Goal: Task Accomplishment & Management: Use online tool/utility

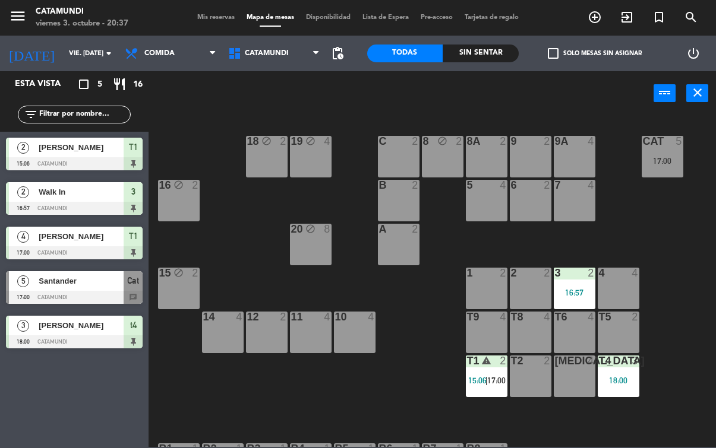
scroll to position [82, 0]
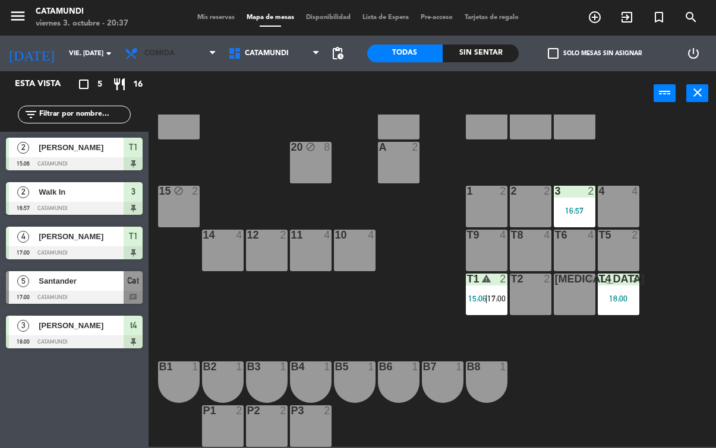
click at [191, 49] on span "Comida" at bounding box center [170, 53] width 103 height 26
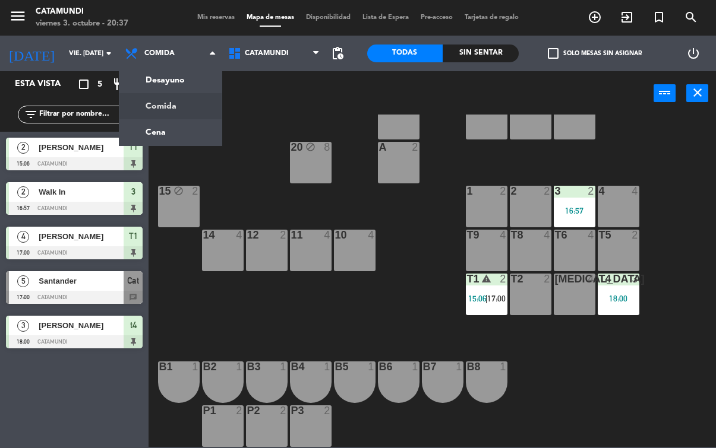
click at [191, 127] on ng-component "menu Catamundi viernes 3. octubre - 20:37 Mis reservas Mapa de mesas Disponibil…" at bounding box center [358, 223] width 716 height 447
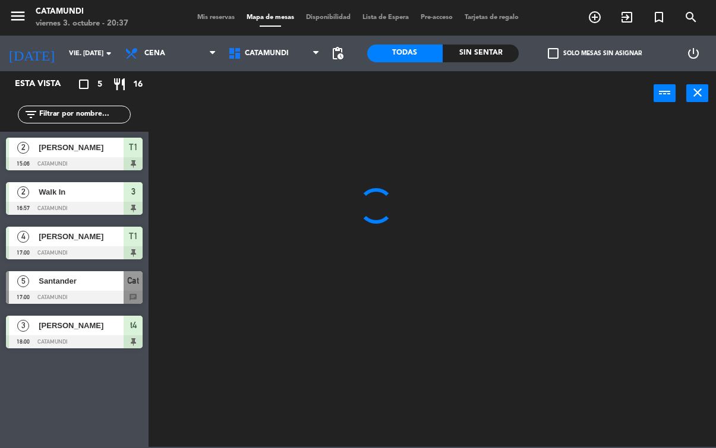
scroll to position [0, 0]
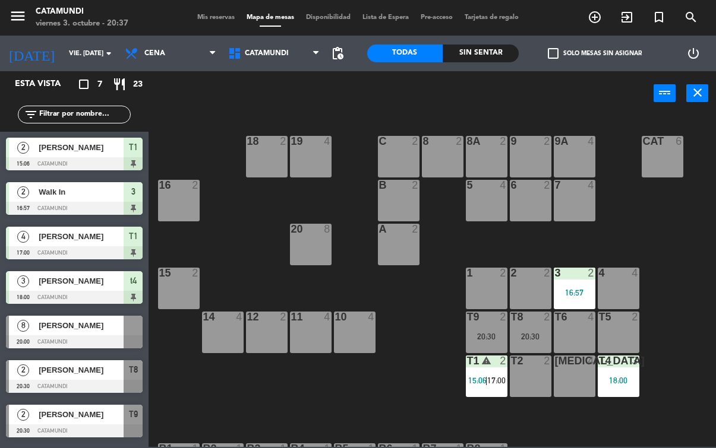
click at [78, 334] on div "[PERSON_NAME]" at bounding box center [80, 326] width 86 height 20
click at [81, 382] on div at bounding box center [74, 386] width 137 height 13
click at [97, 419] on span "[PERSON_NAME]" at bounding box center [81, 415] width 85 height 12
click at [103, 409] on span "[PERSON_NAME]" at bounding box center [81, 415] width 85 height 12
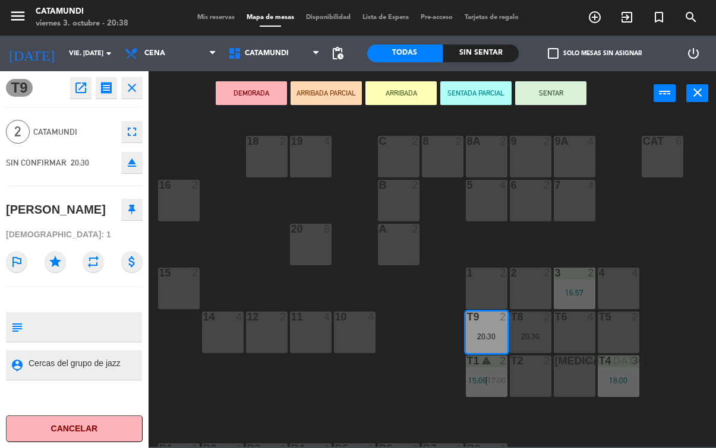
click at [568, 88] on button "SENTAR" at bounding box center [550, 93] width 71 height 24
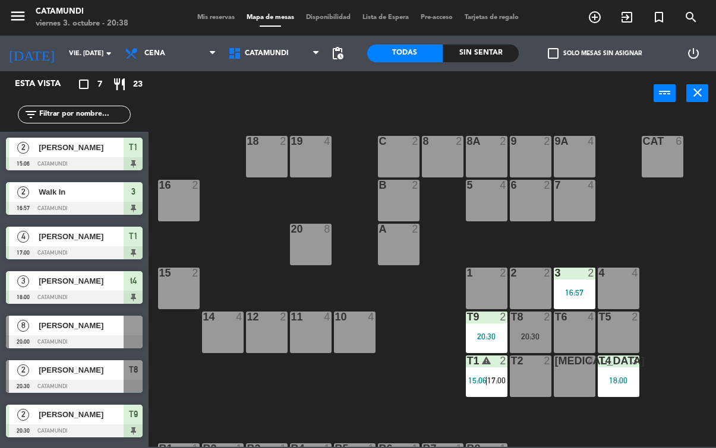
click at [486, 330] on div "T9 2 20:30" at bounding box center [487, 333] width 42 height 42
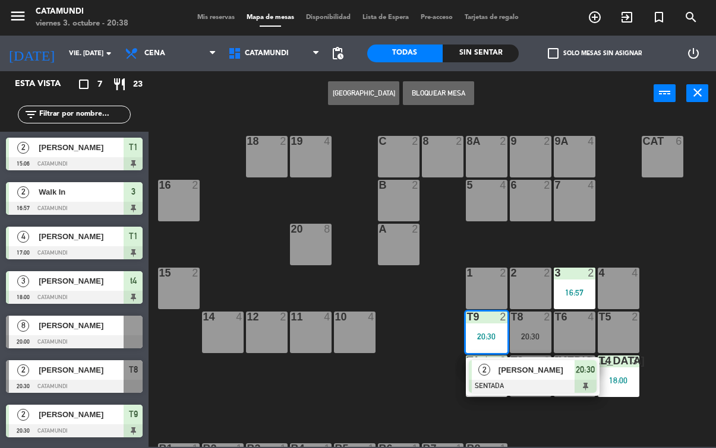
click at [589, 380] on div at bounding box center [533, 386] width 128 height 13
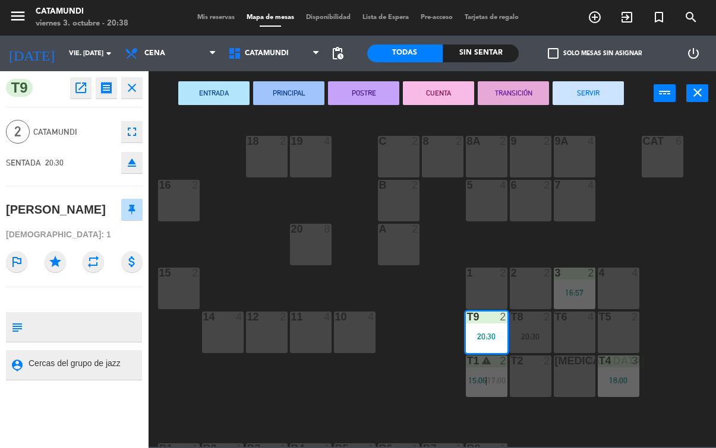
click at [621, 86] on button "SERVIR" at bounding box center [587, 93] width 71 height 24
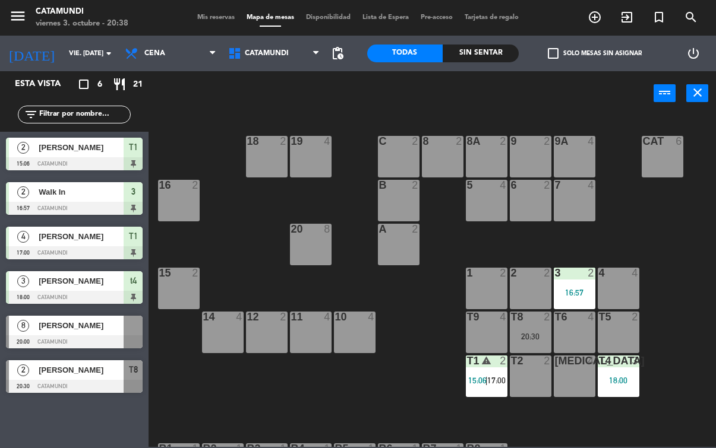
click at [85, 377] on div "[PERSON_NAME]" at bounding box center [80, 370] width 86 height 20
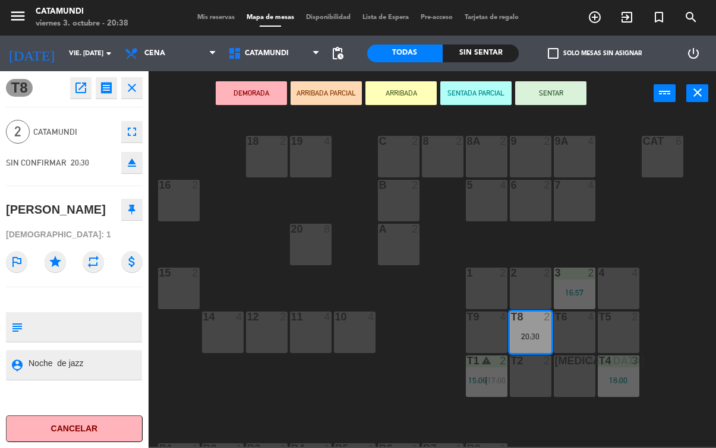
click at [562, 84] on button "SENTAR" at bounding box center [550, 93] width 71 height 24
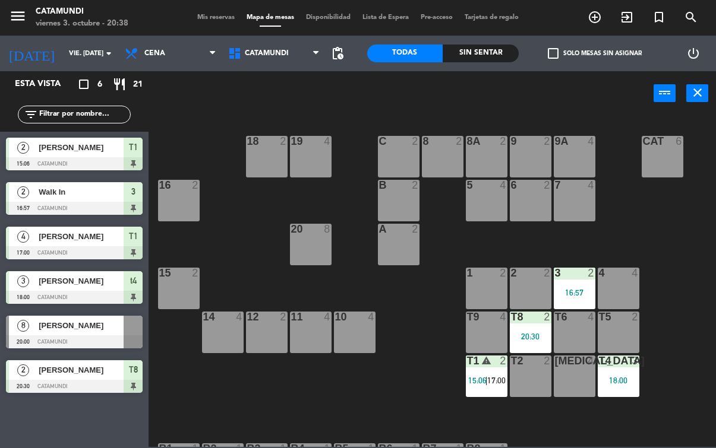
click at [532, 335] on div "20:30" at bounding box center [531, 337] width 42 height 8
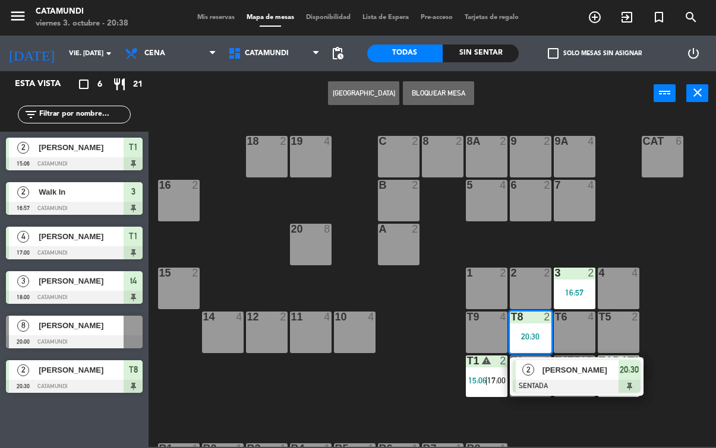
click at [625, 369] on span "20:30" at bounding box center [628, 370] width 19 height 14
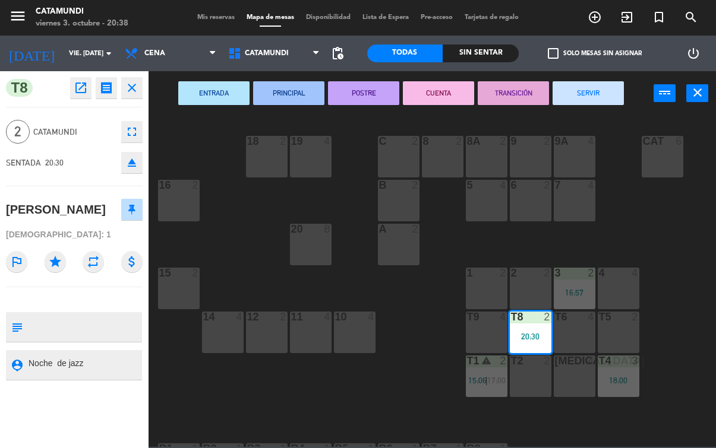
click at [614, 91] on button "SERVIR" at bounding box center [587, 93] width 71 height 24
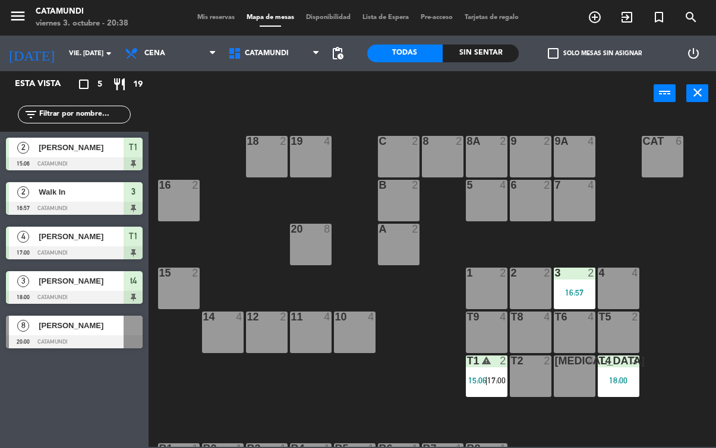
click at [530, 288] on div "2 2" at bounding box center [531, 289] width 42 height 42
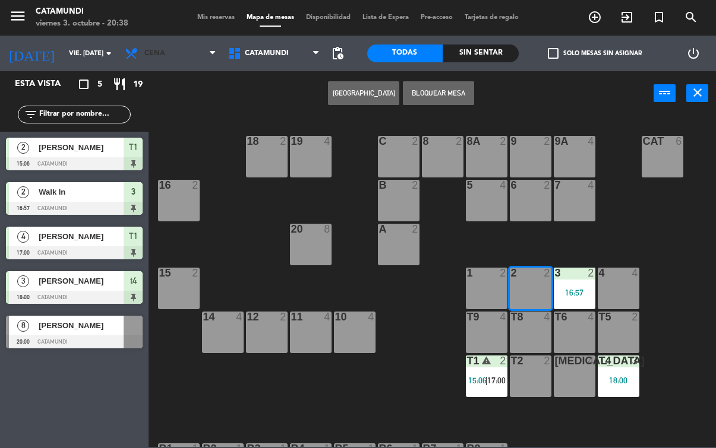
click at [164, 49] on span "Cena" at bounding box center [170, 53] width 103 height 26
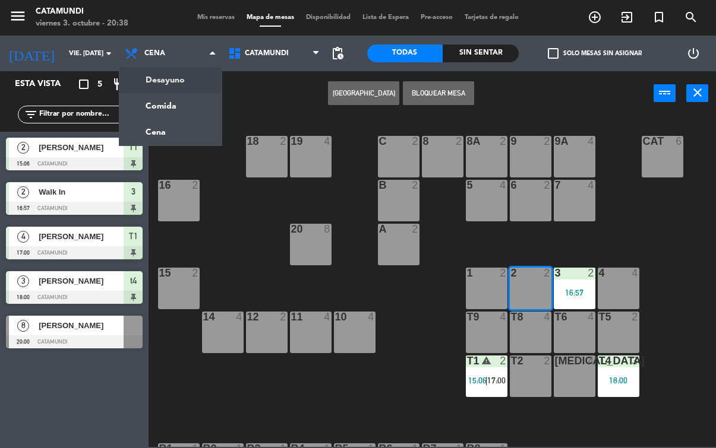
click at [191, 88] on ng-component "menu Catamundi viernes 3. octubre - 20:38 Mis reservas Mapa de mesas Disponibil…" at bounding box center [358, 223] width 716 height 447
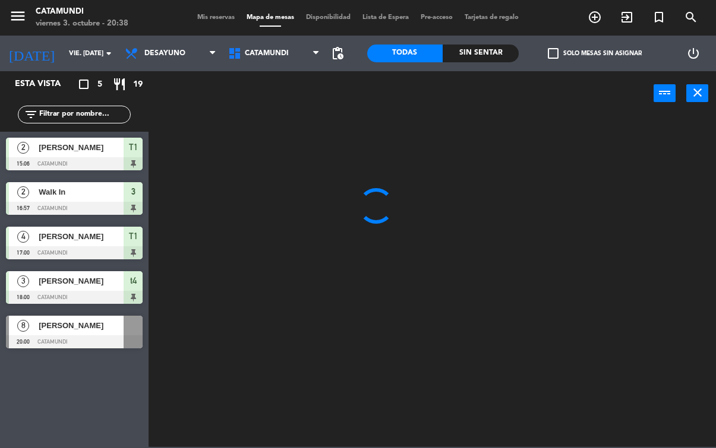
click at [181, 51] on span "Desayuno" at bounding box center [164, 53] width 41 height 8
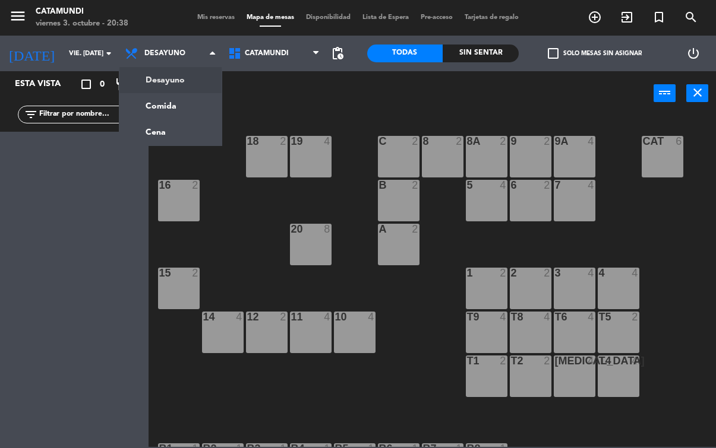
click at [178, 100] on ng-component "menu Catamundi viernes 3. octubre - 20:38 Mis reservas Mapa de mesas Disponibil…" at bounding box center [358, 223] width 716 height 447
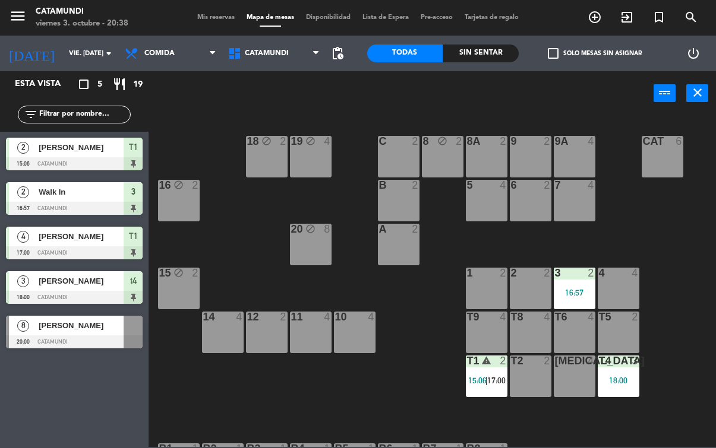
click at [194, 64] on span "Comida" at bounding box center [170, 53] width 103 height 26
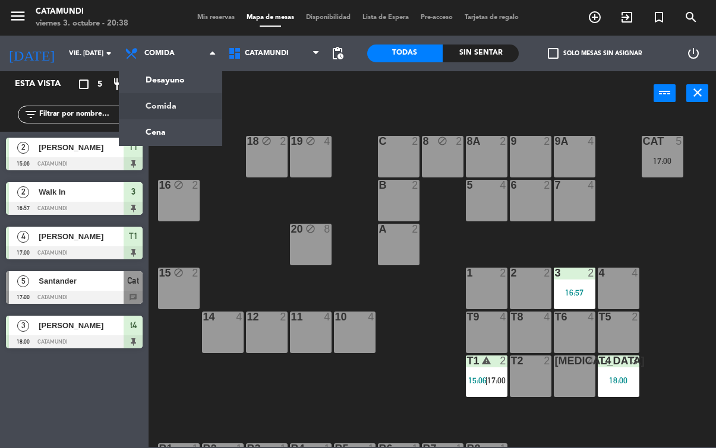
click at [186, 111] on ng-component "menu Catamundi viernes 3. octubre - 20:38 Mis reservas Mapa de mesas Disponibil…" at bounding box center [358, 223] width 716 height 447
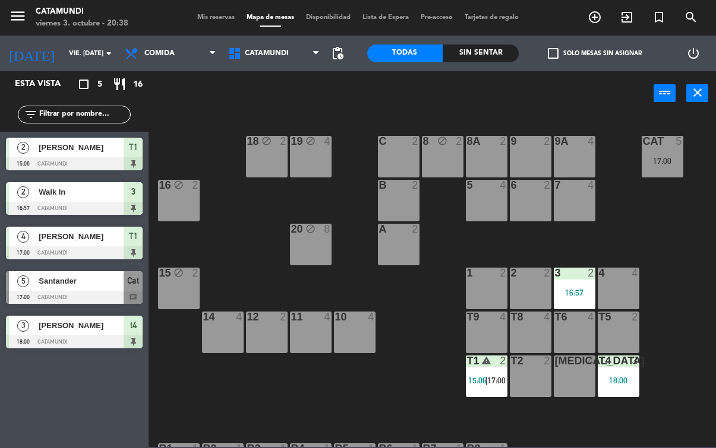
click at [531, 281] on div "2 2" at bounding box center [531, 289] width 42 height 42
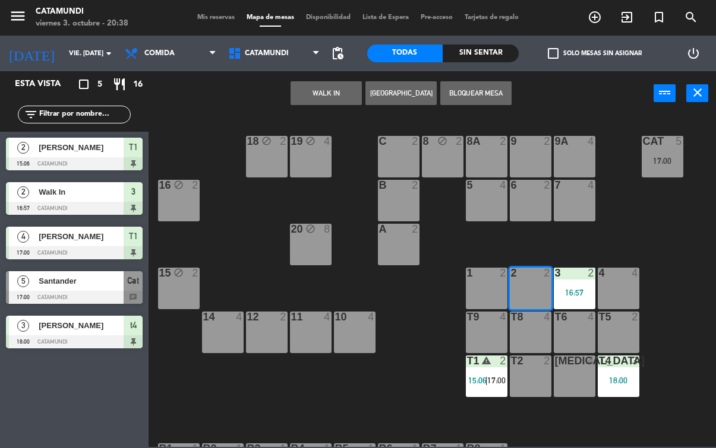
click at [314, 105] on button "WALK IN" at bounding box center [325, 93] width 71 height 24
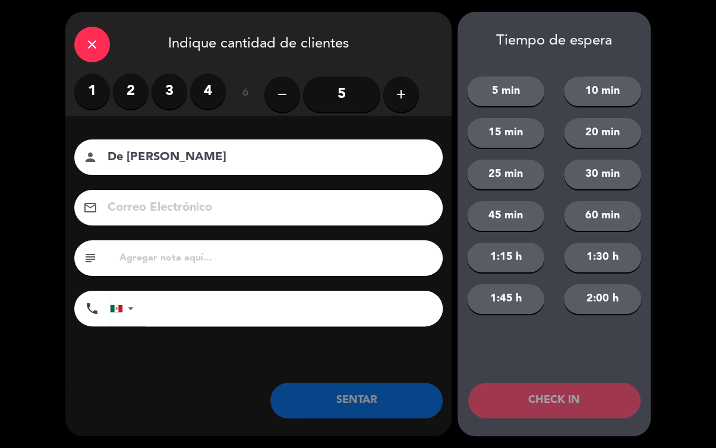
type input "De [PERSON_NAME]"
click at [122, 100] on label "2" at bounding box center [131, 92] width 36 height 36
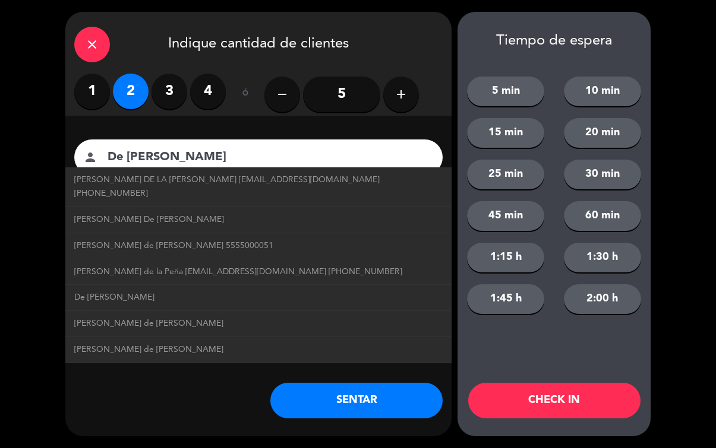
click at [363, 396] on button "SENTAR" at bounding box center [356, 401] width 172 height 36
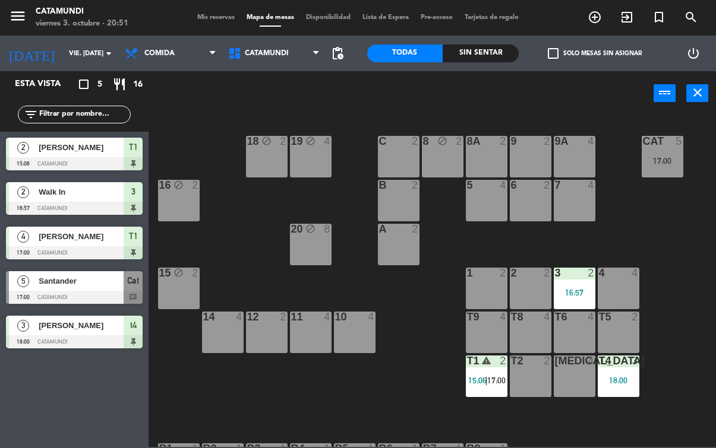
click at [615, 340] on div "T5 2" at bounding box center [618, 333] width 42 height 42
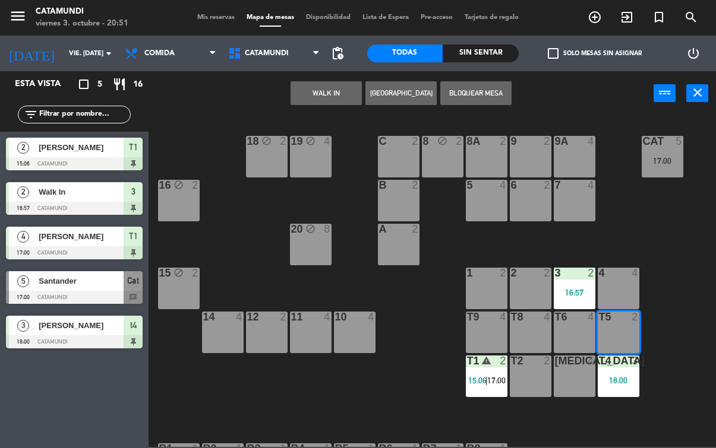
click at [567, 336] on div "T6 4" at bounding box center [574, 333] width 42 height 42
click at [324, 94] on button "WALK IN" at bounding box center [325, 93] width 71 height 24
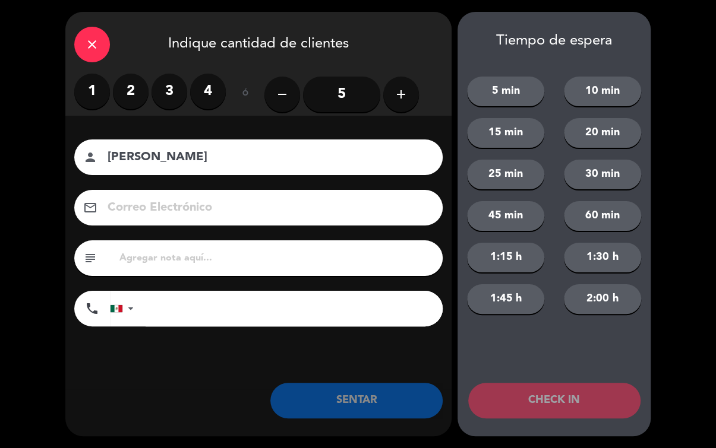
type input "[PERSON_NAME]"
click at [362, 100] on input "5" at bounding box center [341, 95] width 77 height 36
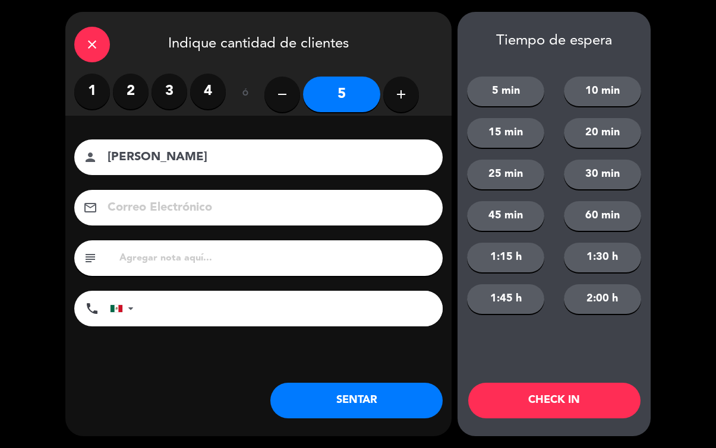
click at [353, 416] on button "SENTAR" at bounding box center [356, 401] width 172 height 36
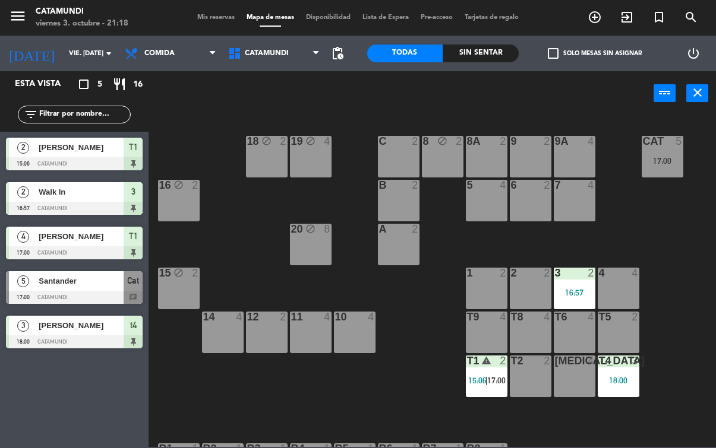
click at [167, 59] on span "Comida" at bounding box center [170, 53] width 103 height 26
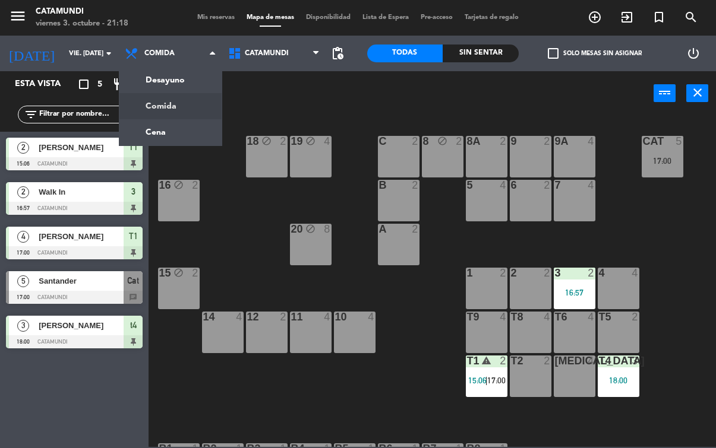
click at [175, 140] on ng-component "menu Catamundi viernes 3. octubre - 21:18 Mis reservas Mapa de mesas Disponibil…" at bounding box center [358, 223] width 716 height 447
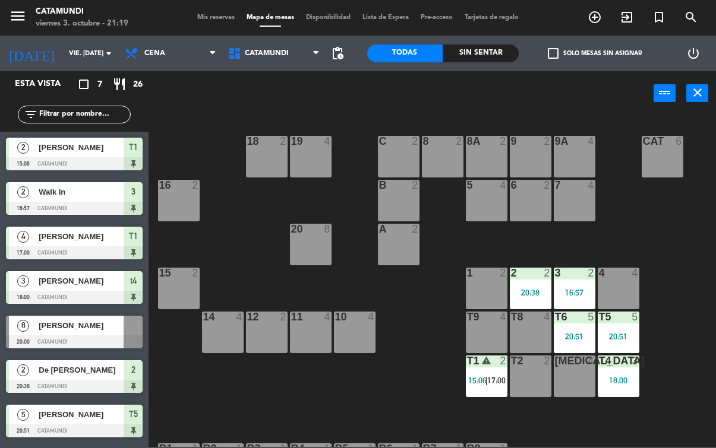
click at [628, 379] on div "18:00" at bounding box center [618, 381] width 42 height 8
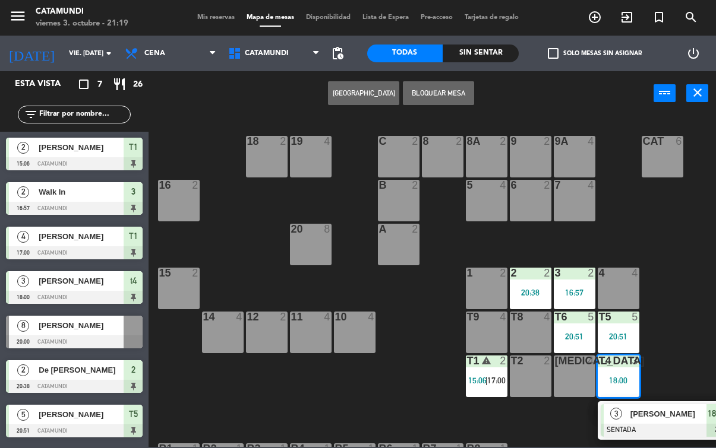
click at [713, 422] on div "18:00" at bounding box center [717, 414] width 22 height 20
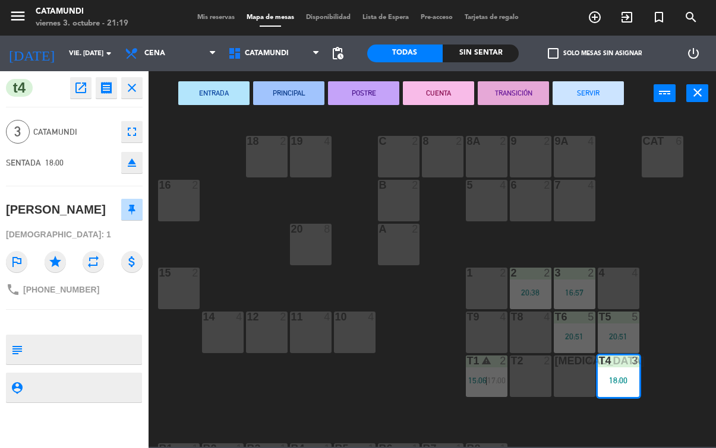
click at [593, 91] on button "SERVIR" at bounding box center [587, 93] width 71 height 24
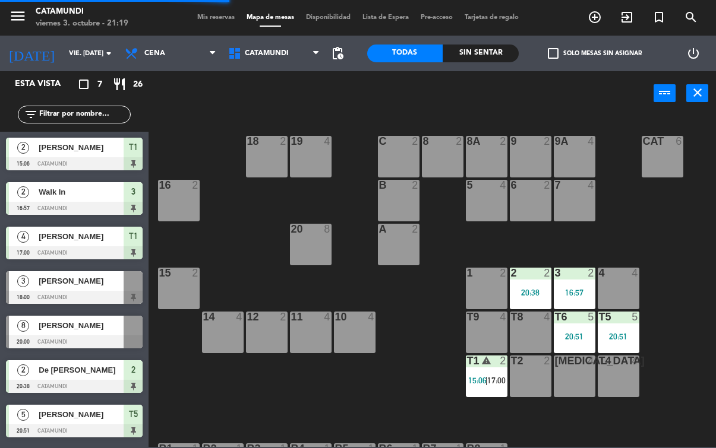
click at [621, 374] on div "t4 4" at bounding box center [618, 377] width 42 height 42
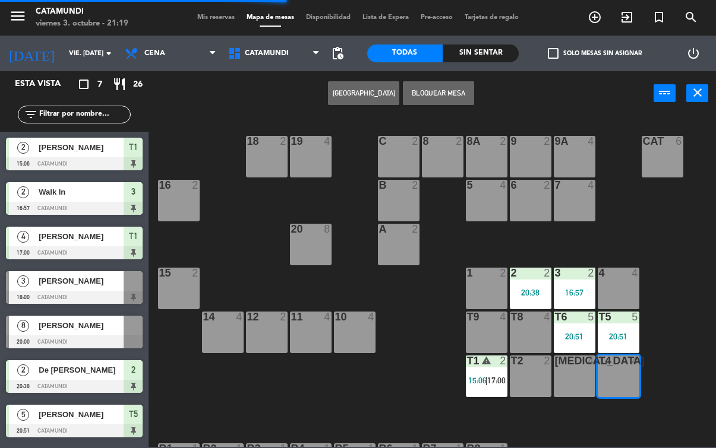
click at [583, 374] on div "[MEDICAL_DATA] 4" at bounding box center [574, 377] width 42 height 42
